Goal: Answer question/provide support

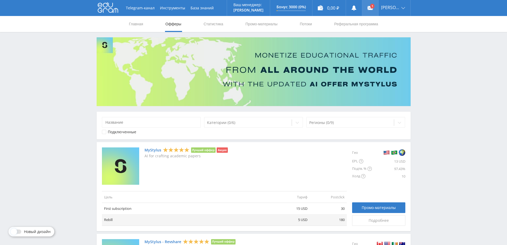
click at [373, 7] on use at bounding box center [370, 8] width 5 height 4
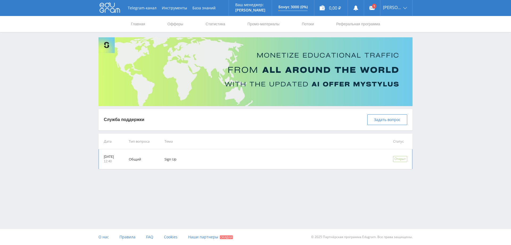
click at [147, 158] on td "Общий" at bounding box center [139, 159] width 36 height 20
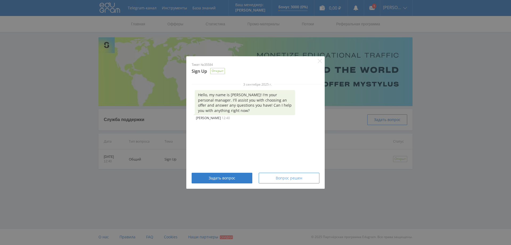
click at [277, 177] on span "Вопрос решен" at bounding box center [289, 178] width 27 height 4
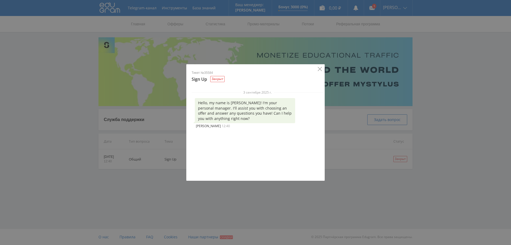
click at [319, 67] on icon "Close" at bounding box center [320, 69] width 4 height 4
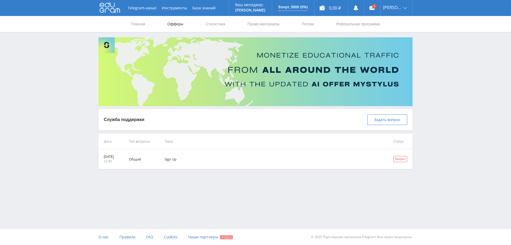
click at [170, 23] on link "Офферы" at bounding box center [175, 24] width 17 height 16
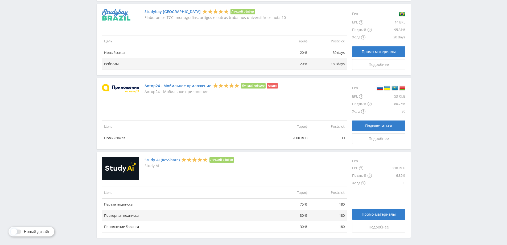
scroll to position [581, 0]
